Goal: Task Accomplishment & Management: Use online tool/utility

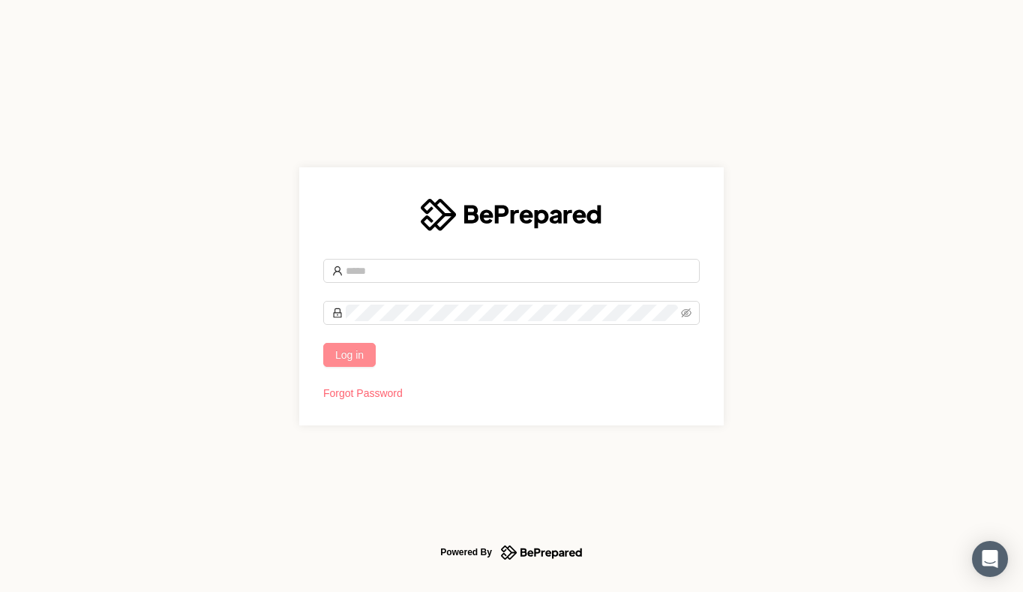
type input "**********"
click at [340, 354] on span "Log in" at bounding box center [349, 354] width 28 height 16
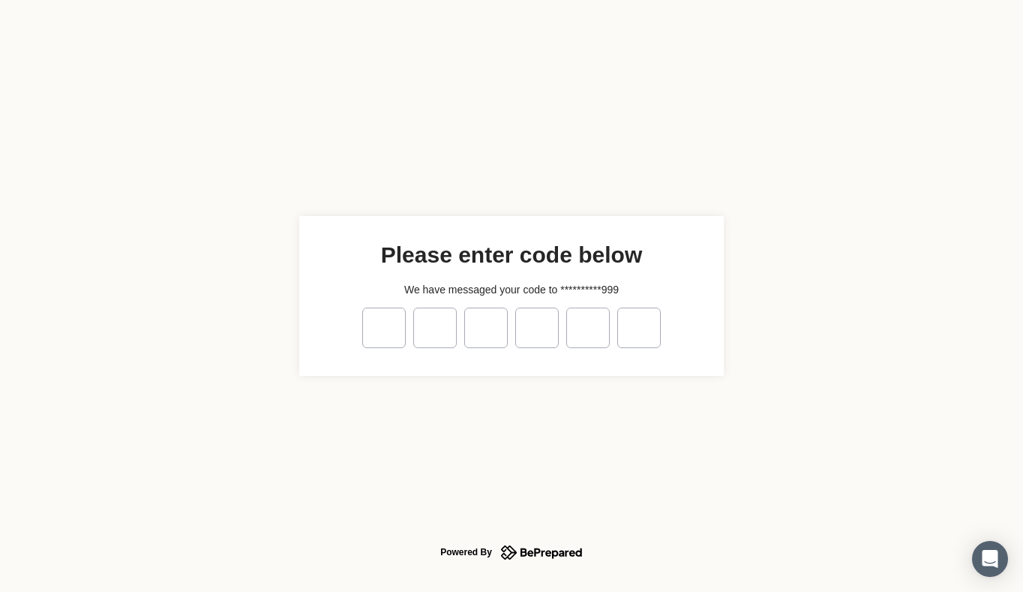
type input "*"
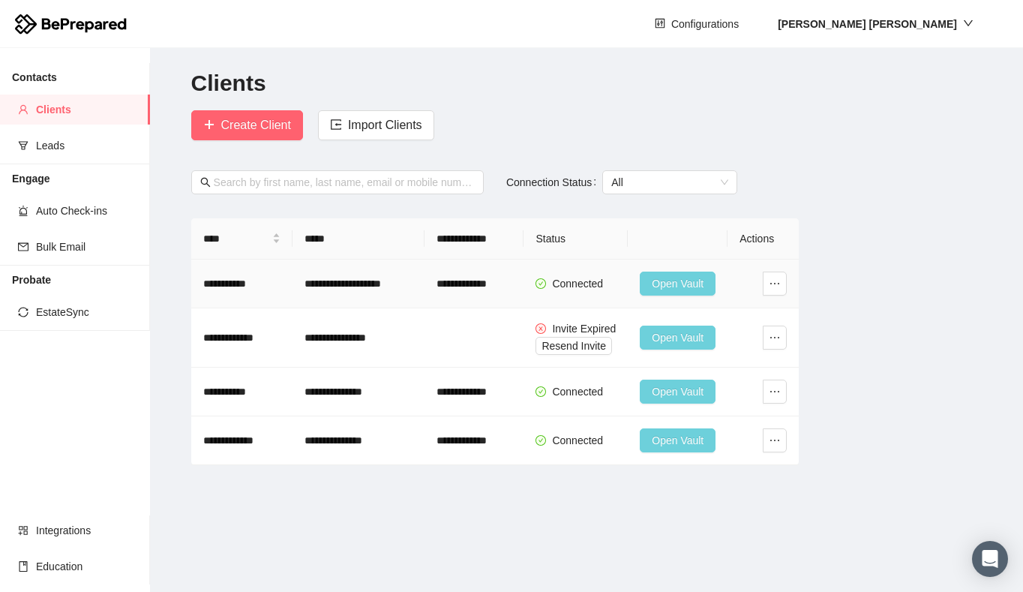
click at [667, 284] on span "Open Vault" at bounding box center [678, 283] width 52 height 16
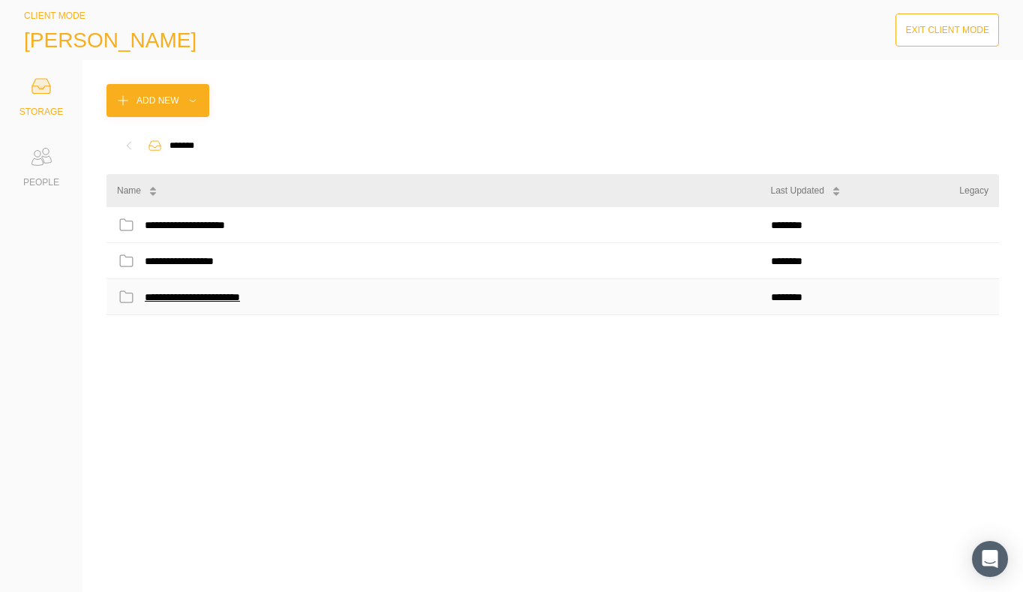
click at [231, 293] on div "**********" at bounding box center [208, 296] width 127 height 19
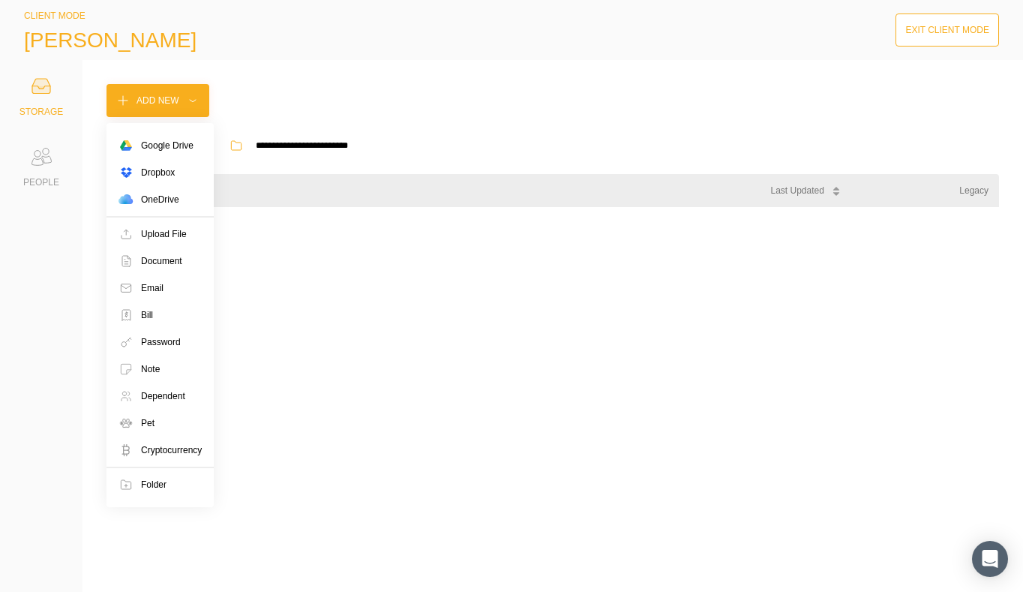
click at [190, 98] on icon at bounding box center [192, 100] width 9 height 15
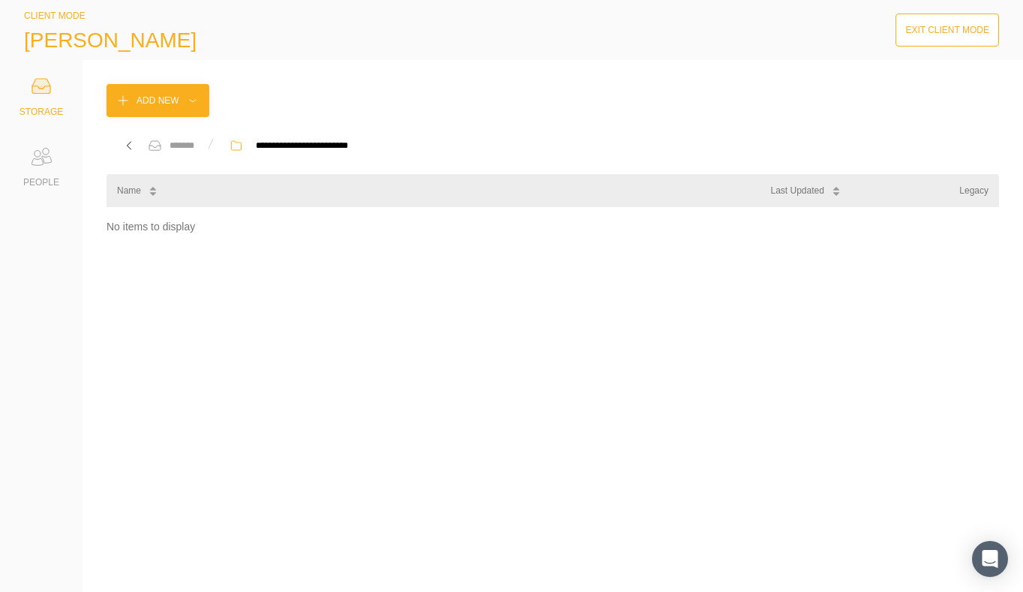
click at [34, 111] on div "STORAGE" at bounding box center [40, 111] width 43 height 15
click at [129, 142] on icon at bounding box center [128, 145] width 15 height 15
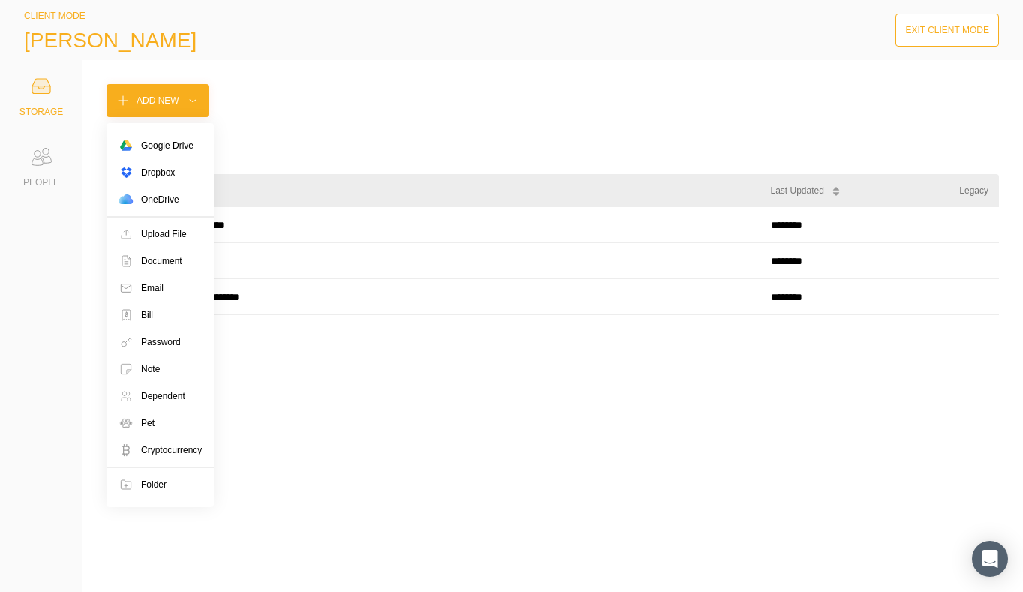
click at [169, 109] on button "Add New" at bounding box center [157, 100] width 103 height 33
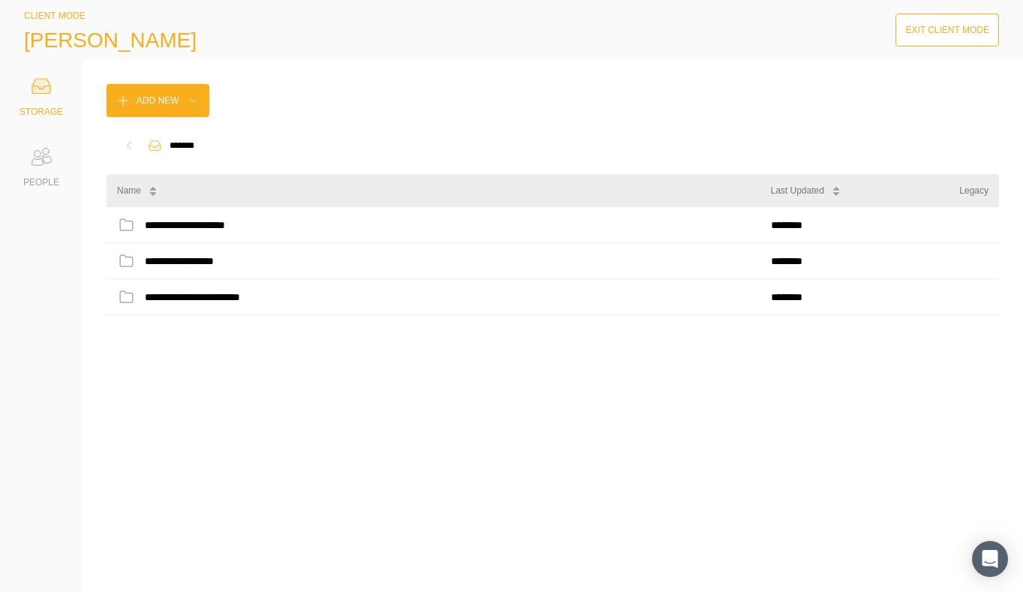
click at [175, 117] on div "**********" at bounding box center [552, 326] width 940 height 532
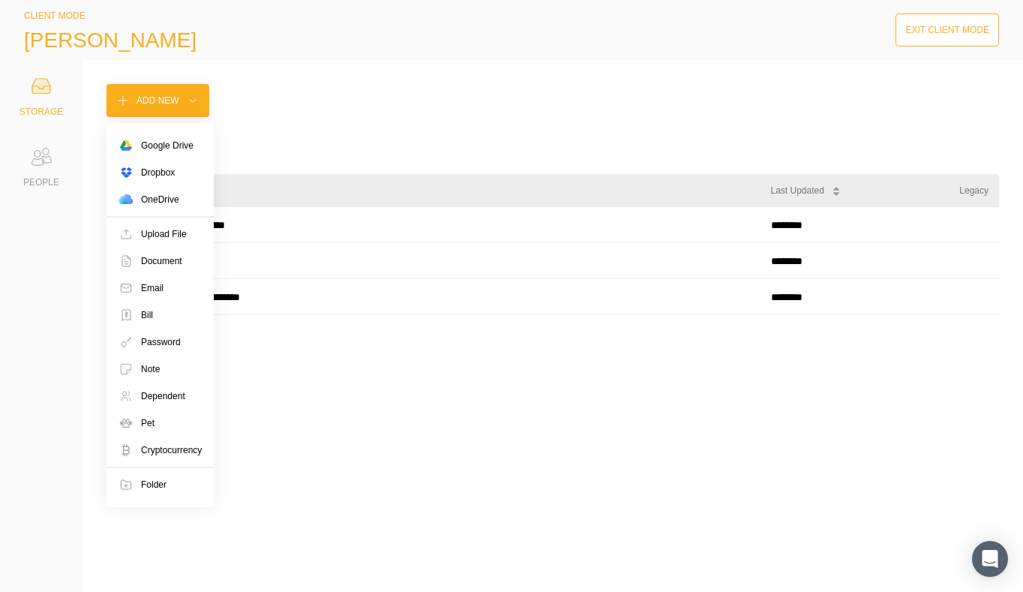
click at [175, 98] on div "Add New" at bounding box center [157, 100] width 43 height 15
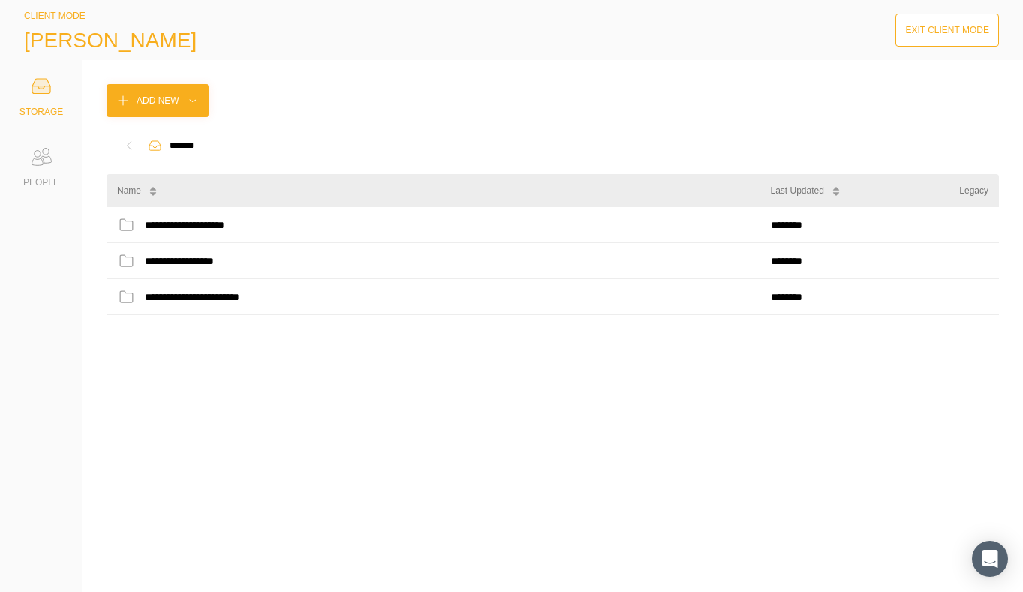
click at [406, 550] on div "**********" at bounding box center [552, 387] width 892 height 361
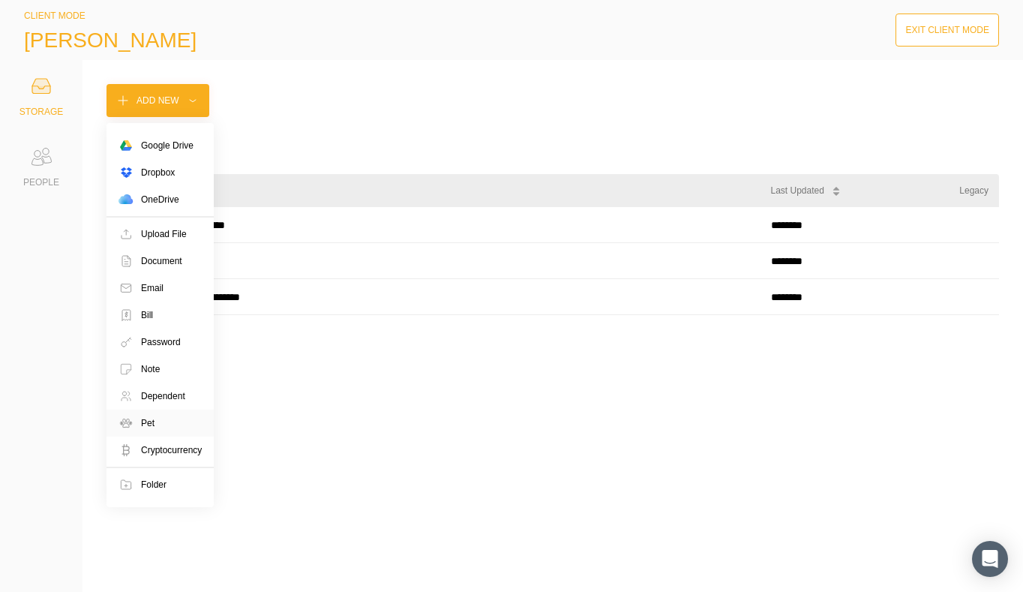
click at [156, 421] on div "Pet" at bounding box center [159, 422] width 107 height 27
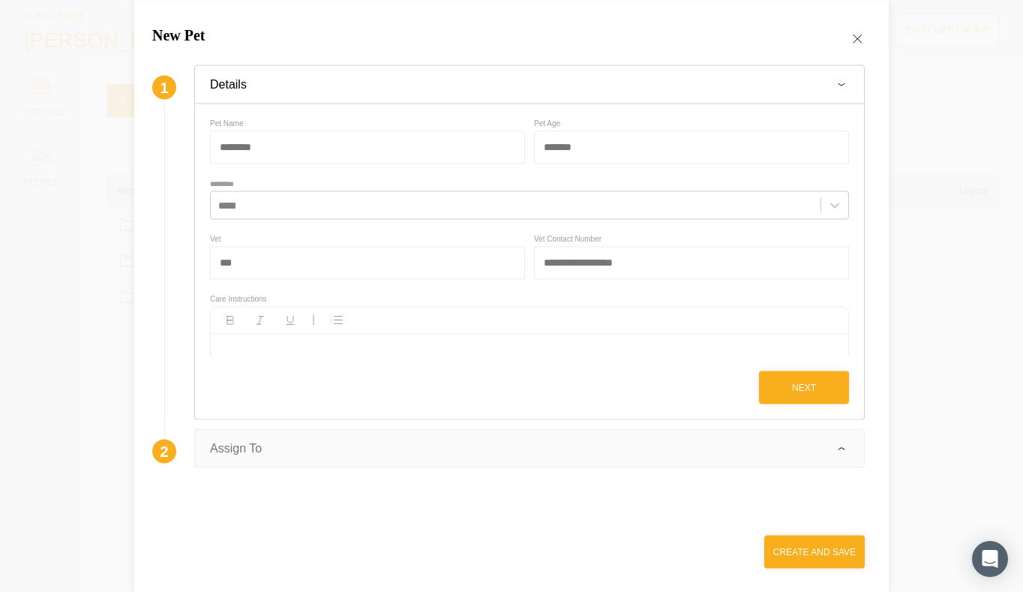
click at [853, 37] on icon at bounding box center [857, 38] width 15 height 15
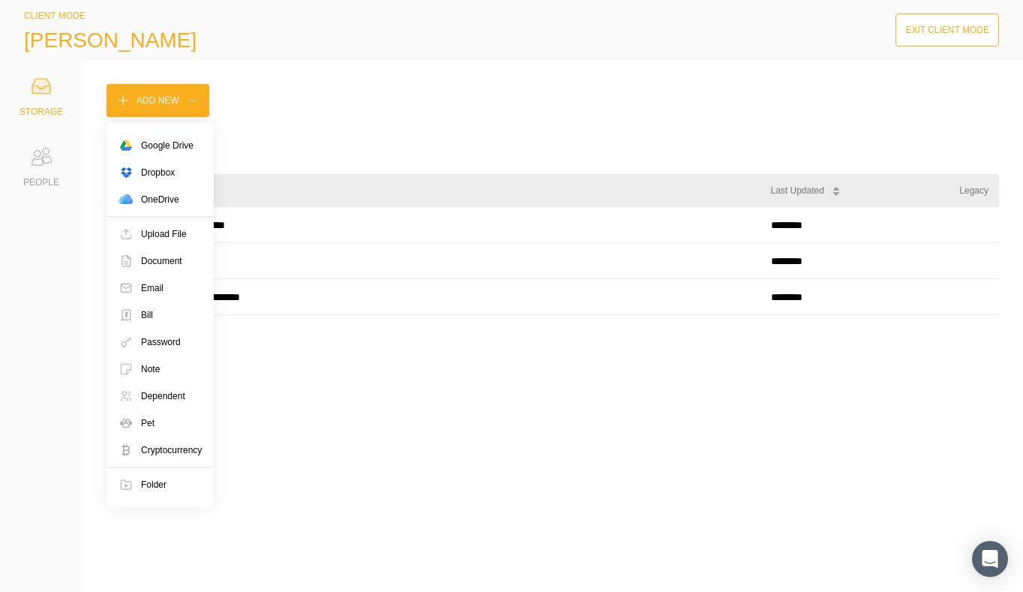
click at [185, 105] on div at bounding box center [192, 100] width 15 height 15
click at [157, 346] on div "Password" at bounding box center [161, 341] width 40 height 15
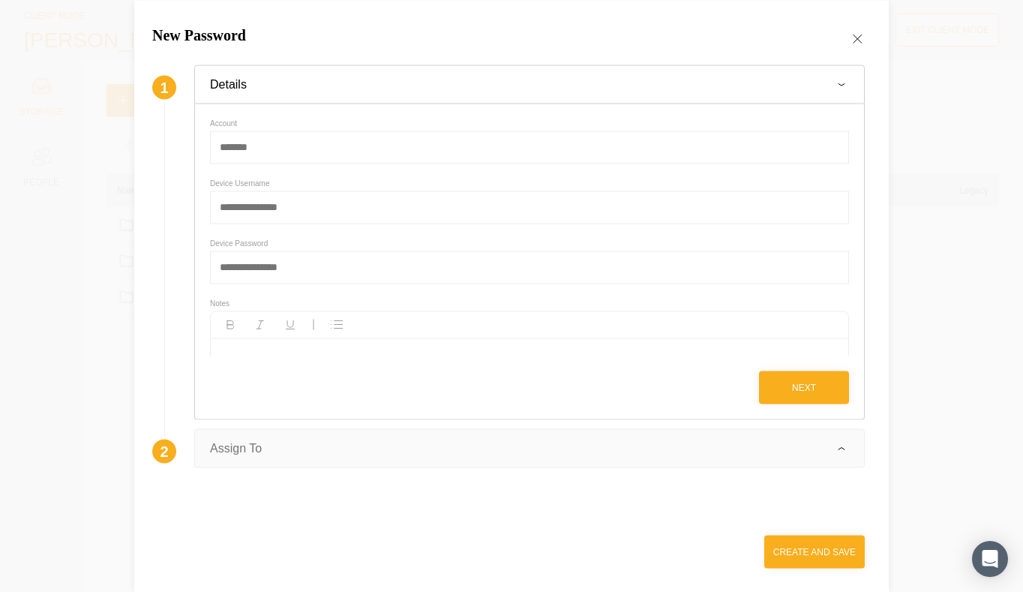
click at [856, 33] on icon at bounding box center [857, 38] width 15 height 15
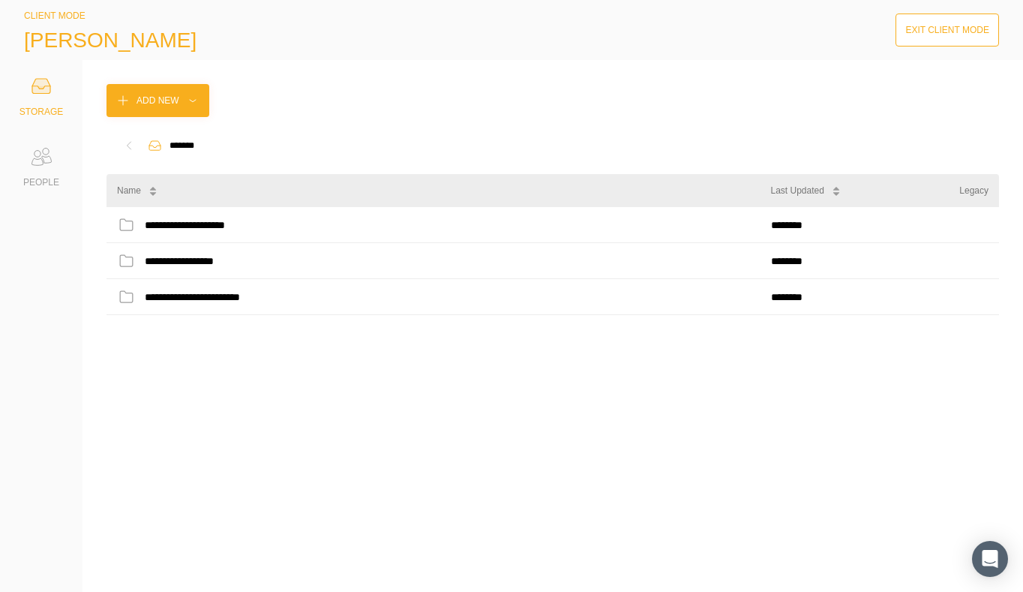
click at [31, 154] on icon at bounding box center [41, 157] width 30 height 30
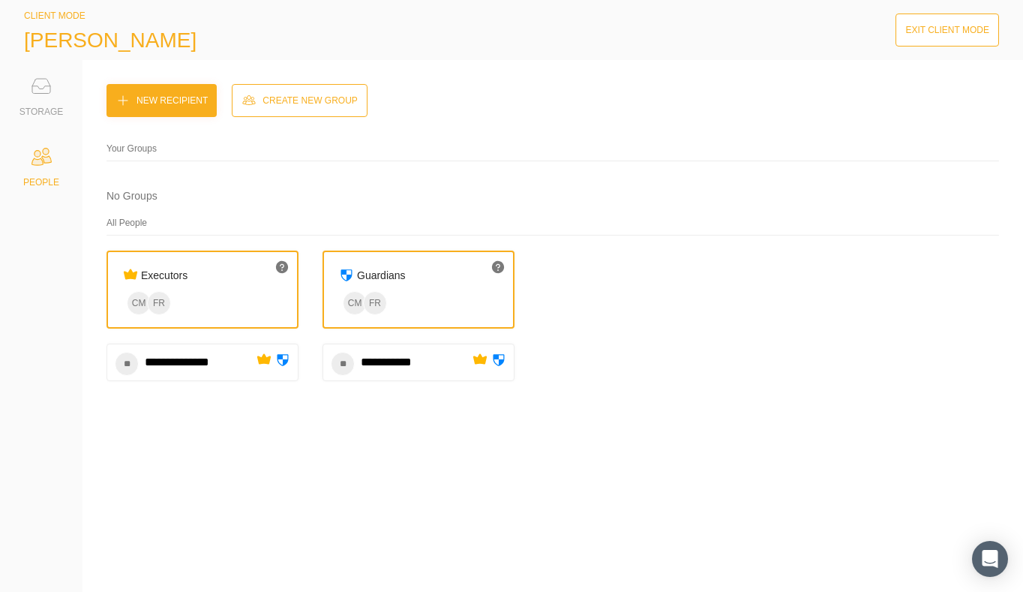
click at [42, 91] on icon at bounding box center [41, 86] width 30 height 30
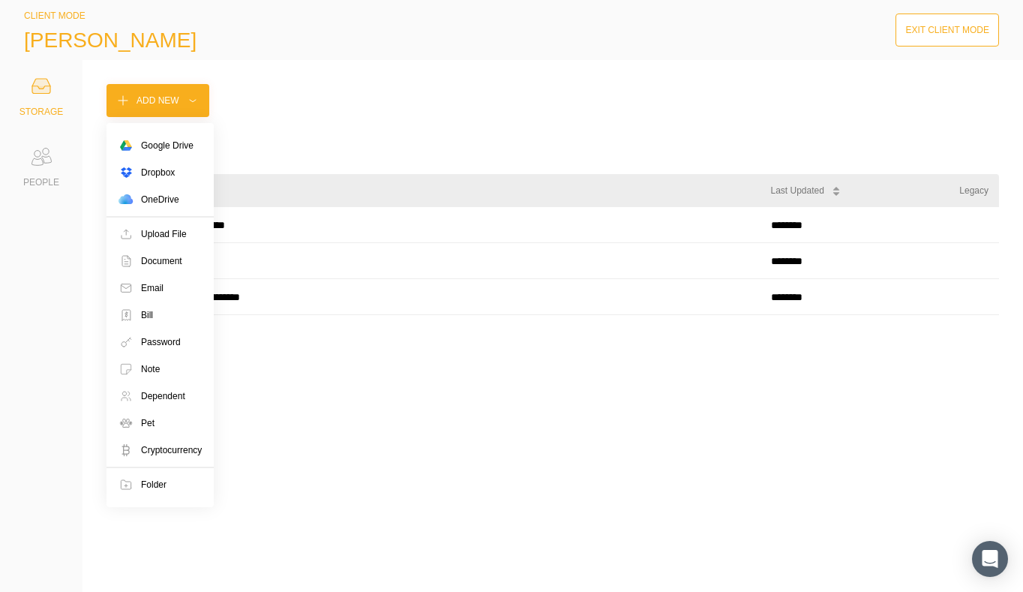
click at [147, 107] on div "Add New" at bounding box center [157, 100] width 43 height 15
click at [165, 452] on div "Cryptocurrency" at bounding box center [171, 449] width 61 height 15
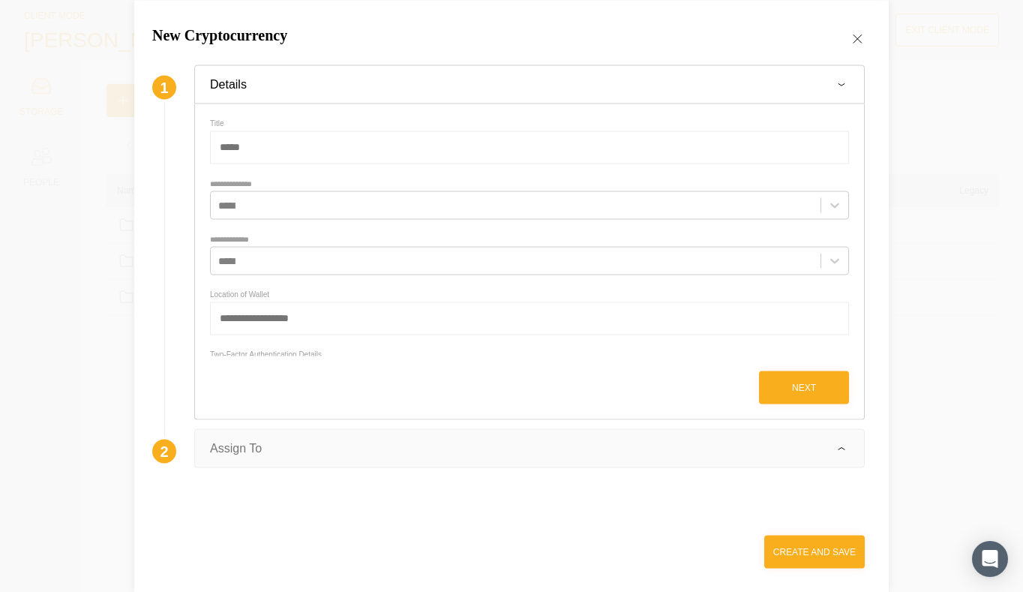
click at [860, 42] on icon at bounding box center [857, 38] width 15 height 15
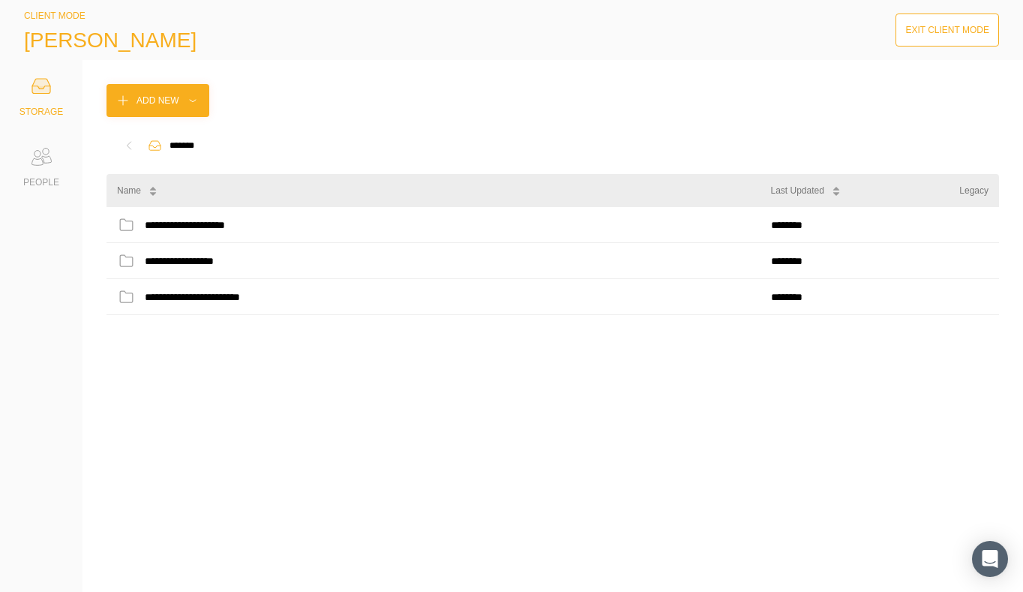
click at [961, 30] on div "Exit Client Mode" at bounding box center [947, 29] width 84 height 15
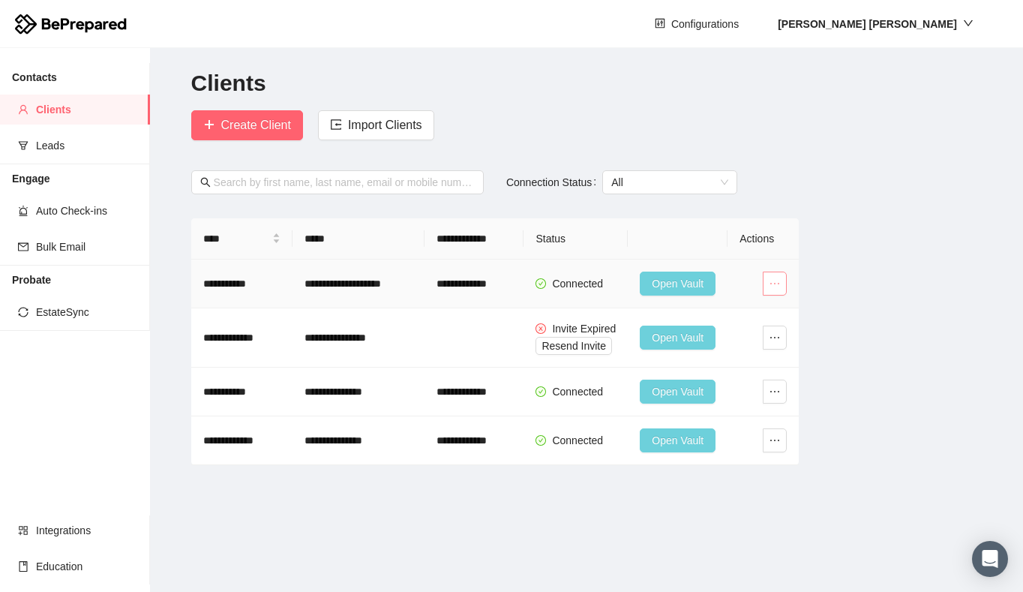
click at [772, 284] on icon "ellipsis" at bounding box center [775, 283] width 12 height 12
